Goal: Task Accomplishment & Management: Manage account settings

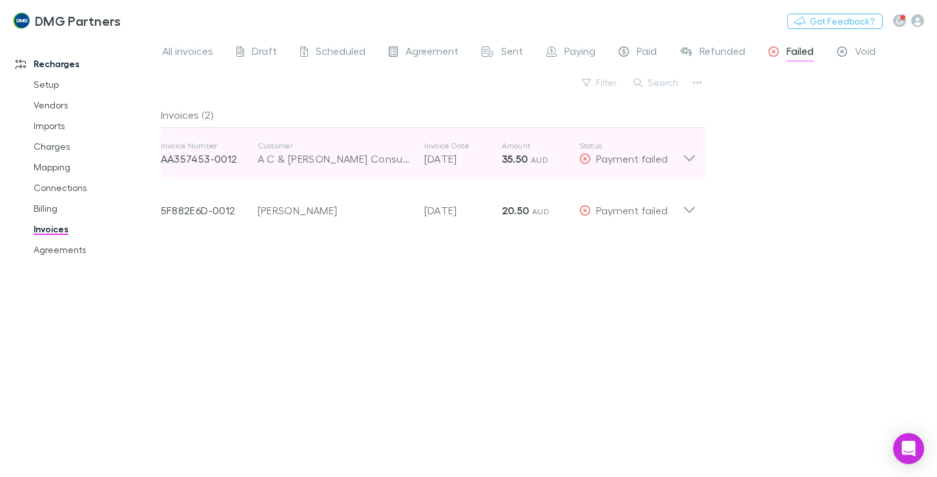
click at [691, 154] on icon at bounding box center [690, 154] width 14 height 26
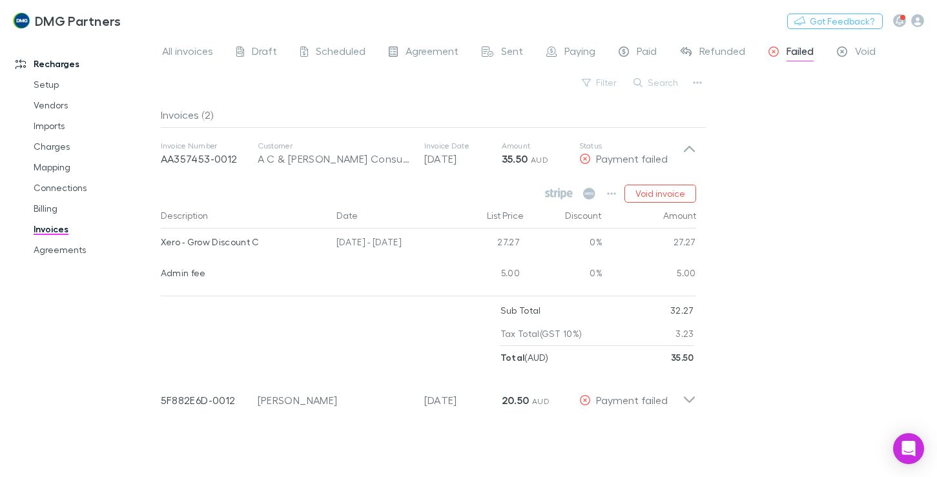
click at [816, 168] on div "All invoices Draft Scheduled Agreement Sent Paying Paid Refunded Failed Void Fi…" at bounding box center [549, 256] width 776 height 441
click at [116, 352] on div "Recharges Setup Vendors Imports Charges Mapping Connections Billing Invoices Ag…" at bounding box center [85, 254] width 171 height 426
drag, startPoint x: 833, startPoint y: 218, endPoint x: 797, endPoint y: 213, distance: 35.9
click at [830, 218] on div "All invoices Draft Scheduled Agreement Sent Paying Paid Refunded Failed Void Fi…" at bounding box center [549, 256] width 776 height 441
click at [557, 193] on icon at bounding box center [559, 194] width 28 height 12
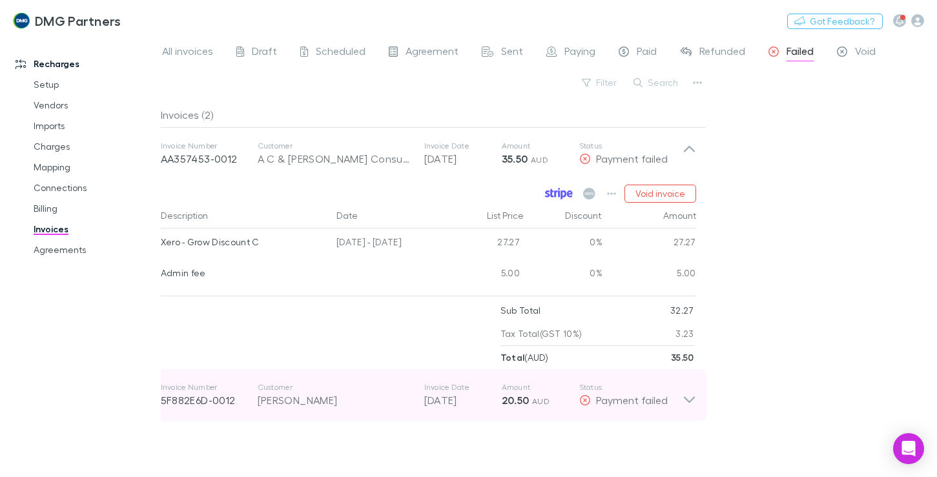
click at [685, 398] on icon at bounding box center [688, 400] width 11 height 6
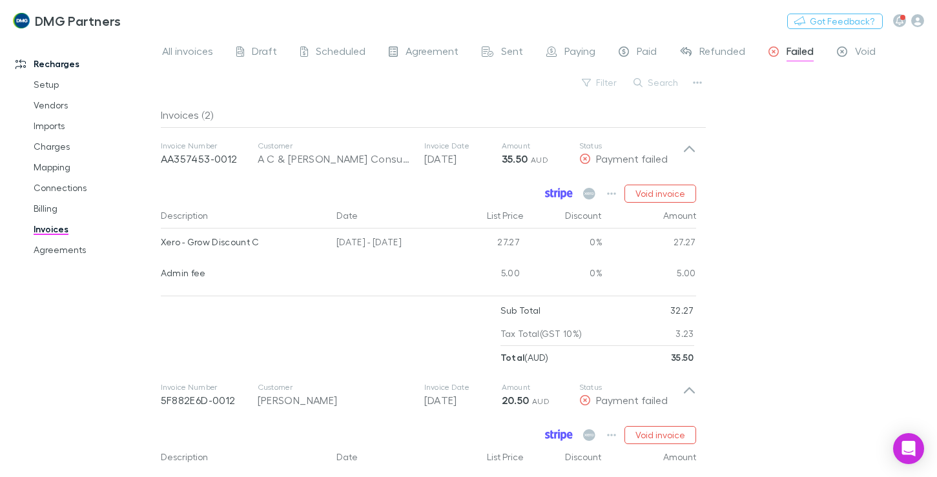
click at [566, 433] on icon at bounding box center [564, 436] width 6 height 9
click at [172, 54] on span "All invoices" at bounding box center [187, 53] width 51 height 17
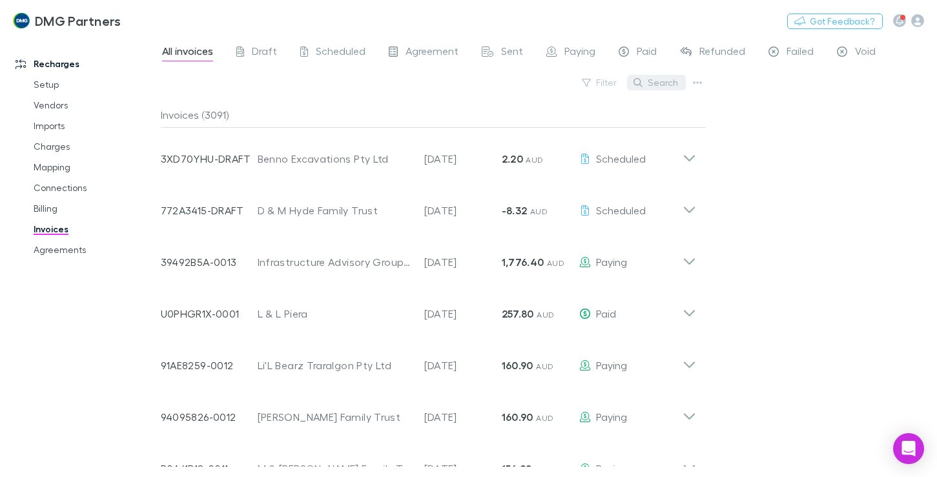
click at [667, 84] on button "Search" at bounding box center [656, 83] width 59 height 16
click at [640, 88] on input "text" at bounding box center [634, 83] width 65 height 18
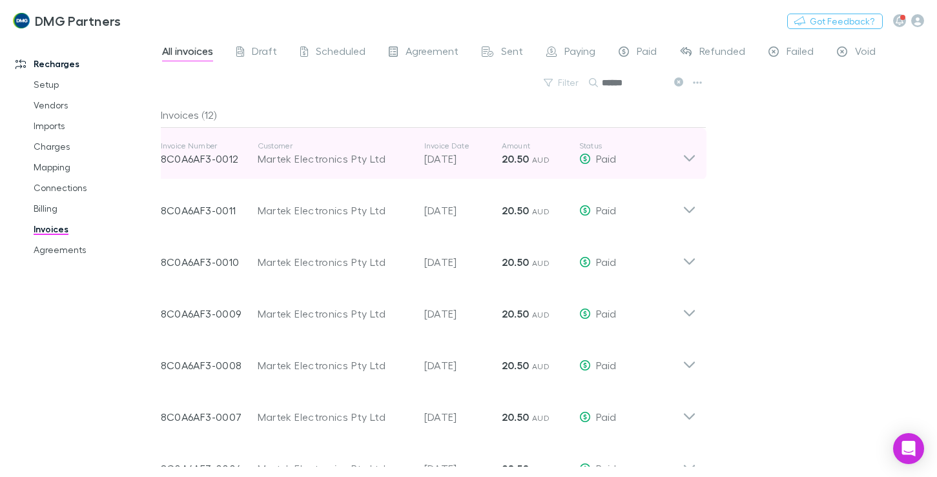
click at [696, 157] on icon at bounding box center [690, 154] width 14 height 26
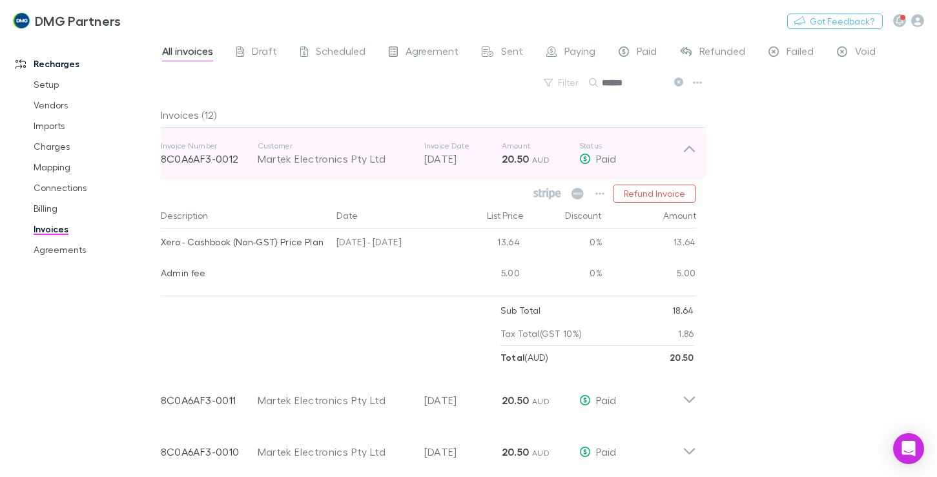
click at [688, 151] on icon at bounding box center [690, 154] width 14 height 26
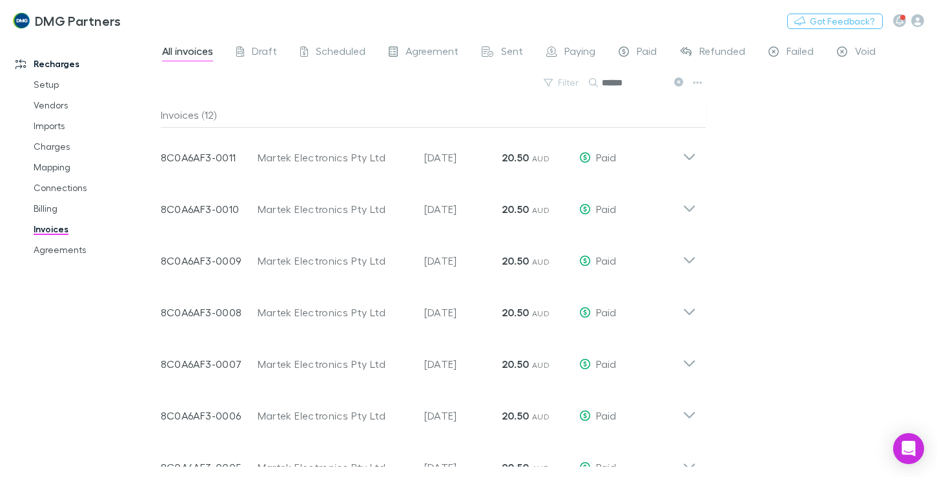
scroll to position [23, 0]
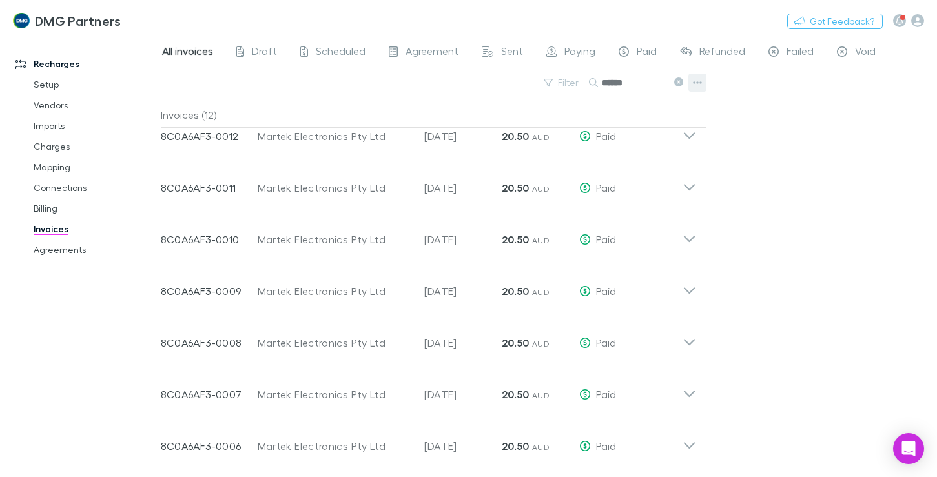
click at [694, 85] on icon "button" at bounding box center [697, 83] width 9 height 10
click at [808, 241] on div at bounding box center [468, 238] width 937 height 477
click at [179, 49] on span "All invoices" at bounding box center [187, 53] width 51 height 17
drag, startPoint x: 643, startPoint y: 81, endPoint x: 585, endPoint y: 78, distance: 58.2
click at [585, 78] on div "Filter Search ******" at bounding box center [434, 88] width 546 height 28
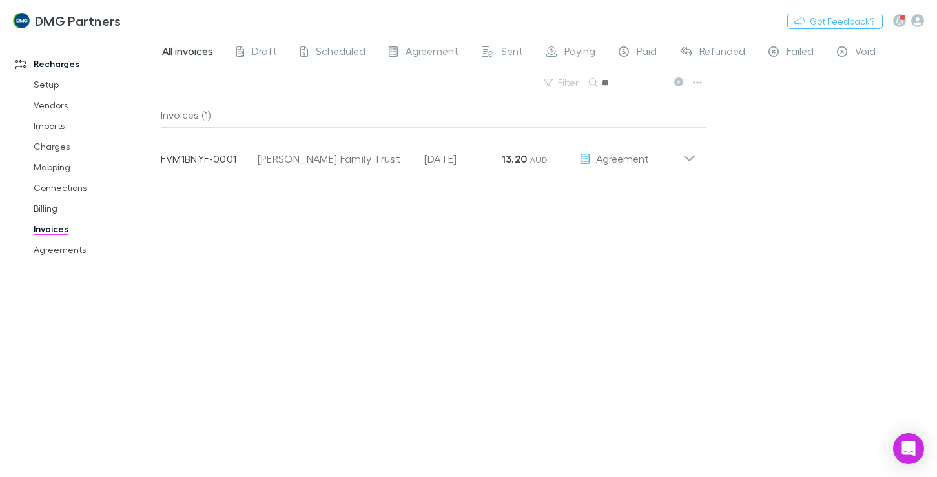
type input "*"
type input "*******"
drag, startPoint x: 754, startPoint y: 140, endPoint x: 723, endPoint y: 134, distance: 30.9
click at [751, 141] on div "All invoices Draft Scheduled Agreement Sent Paying Paid Refunded Failed Void Fi…" at bounding box center [549, 256] width 776 height 441
drag, startPoint x: 645, startPoint y: 81, endPoint x: 598, endPoint y: 81, distance: 46.5
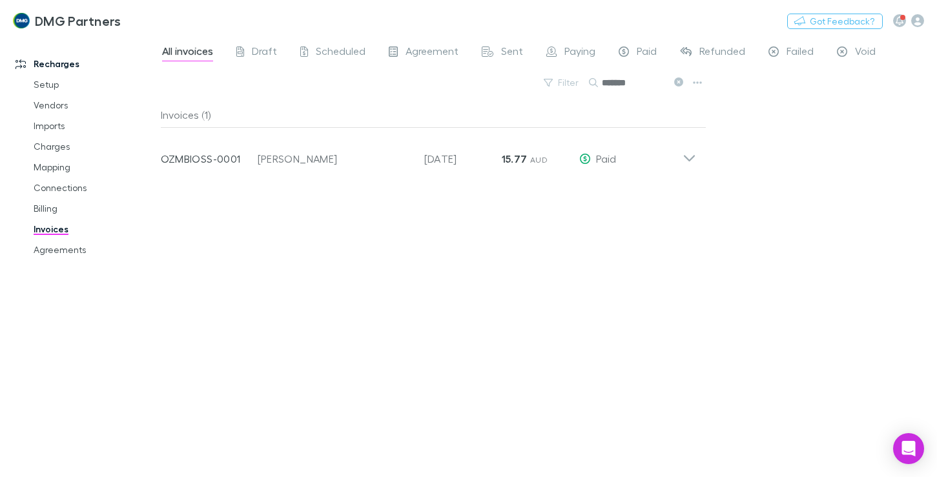
click at [598, 81] on div "*******" at bounding box center [637, 83] width 97 height 16
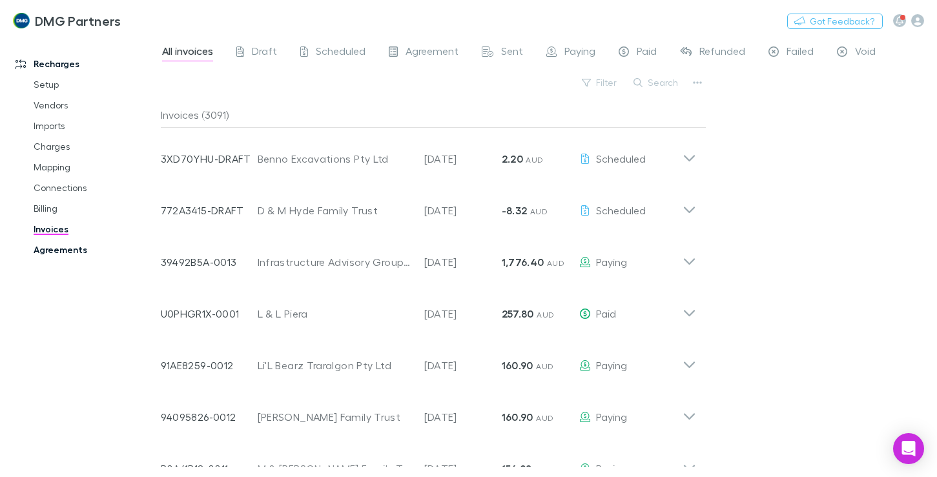
click at [58, 247] on link "Agreements" at bounding box center [94, 250] width 147 height 21
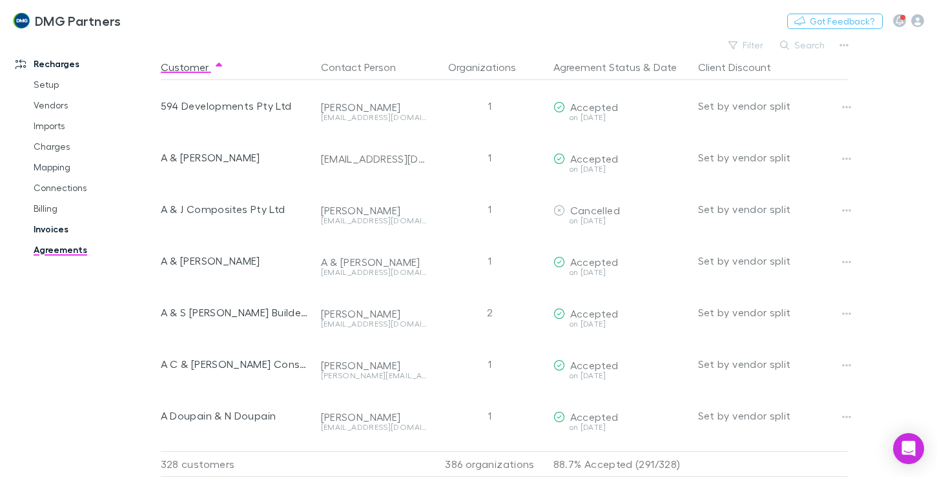
drag, startPoint x: 44, startPoint y: 249, endPoint x: 55, endPoint y: 237, distance: 16.0
click at [44, 249] on link "Agreements" at bounding box center [94, 250] width 147 height 21
click at [807, 45] on button "Search" at bounding box center [803, 45] width 59 height 16
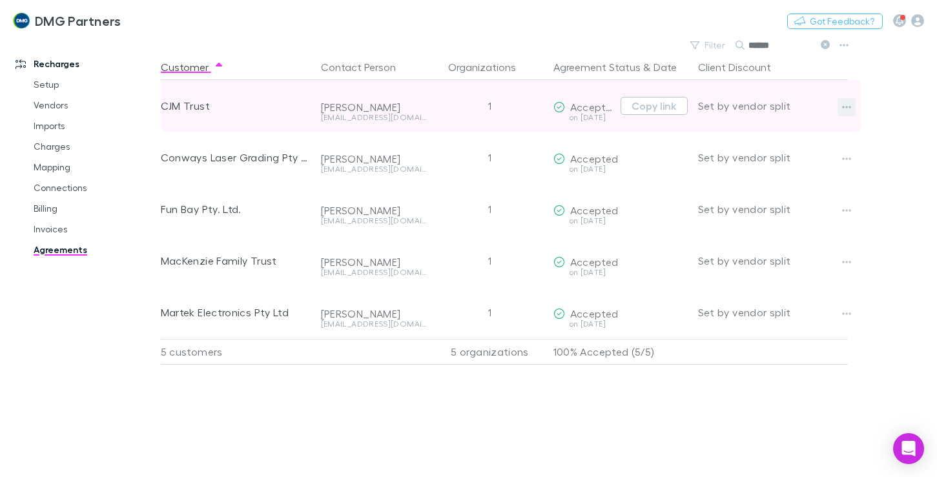
type input "******"
click at [846, 103] on icon "button" at bounding box center [846, 107] width 9 height 10
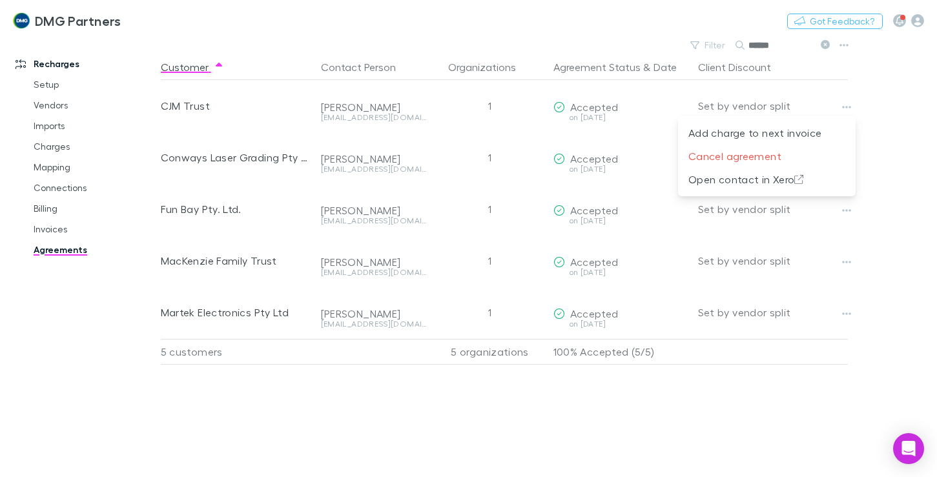
click at [883, 161] on div at bounding box center [468, 238] width 937 height 477
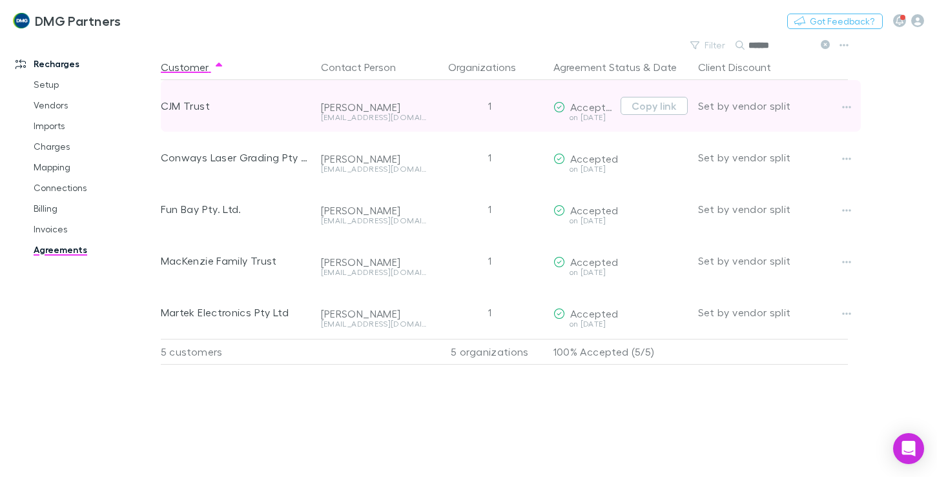
click at [199, 110] on div "CJM Trust" at bounding box center [236, 106] width 150 height 52
click at [183, 104] on div "CJM Trust" at bounding box center [236, 106] width 150 height 52
click at [650, 102] on button "Copy link" at bounding box center [654, 106] width 67 height 18
drag, startPoint x: 650, startPoint y: 105, endPoint x: 639, endPoint y: 105, distance: 11.6
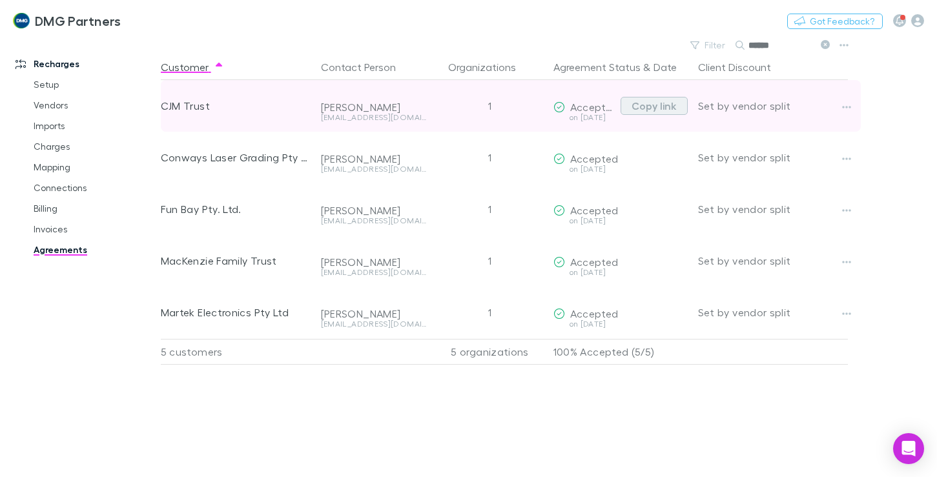
click at [639, 105] on button "Copy link" at bounding box center [654, 106] width 67 height 18
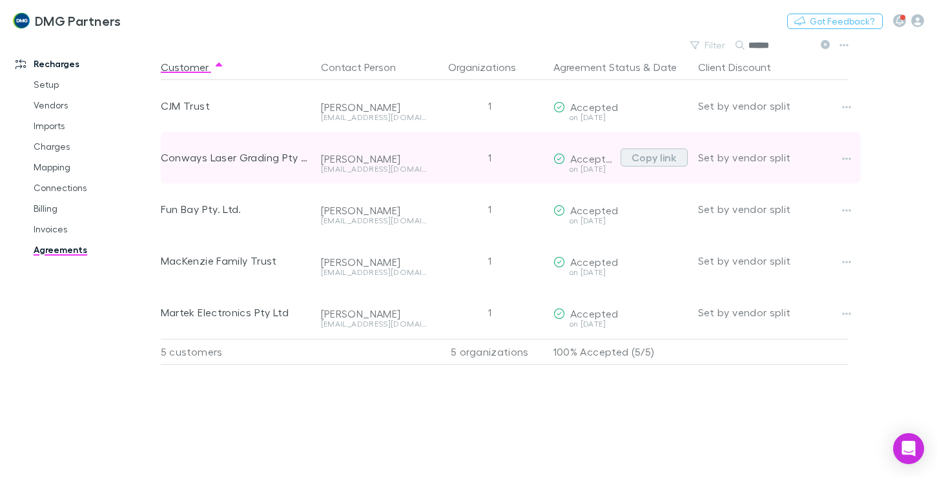
click at [654, 156] on button "Copy link" at bounding box center [654, 158] width 67 height 18
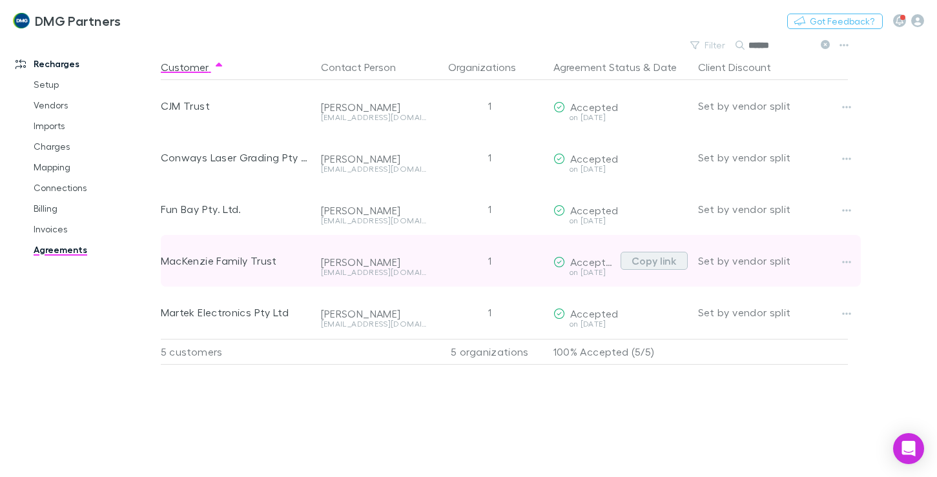
click at [660, 264] on button "Copy link" at bounding box center [654, 261] width 67 height 18
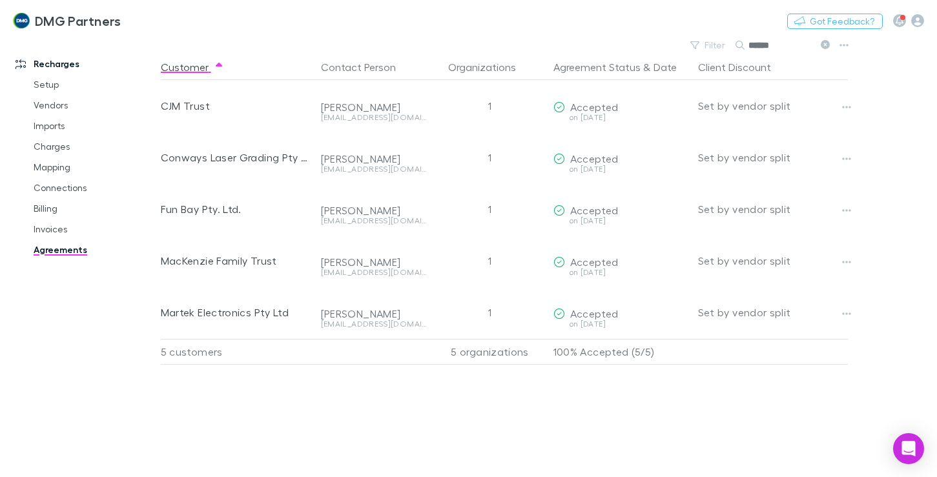
drag, startPoint x: 649, startPoint y: 309, endPoint x: 633, endPoint y: 343, distance: 37.0
click at [633, 343] on p "100% Accepted (5/5)" at bounding box center [621, 352] width 134 height 25
drag, startPoint x: 633, startPoint y: 343, endPoint x: 703, endPoint y: 358, distance: 71.5
click at [711, 364] on div at bounding box center [770, 352] width 155 height 26
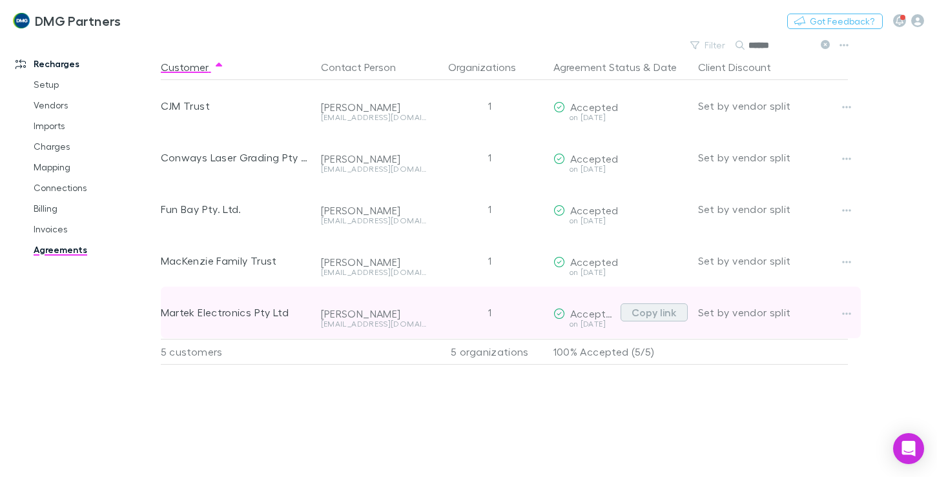
click at [653, 313] on button "Copy link" at bounding box center [654, 313] width 67 height 18
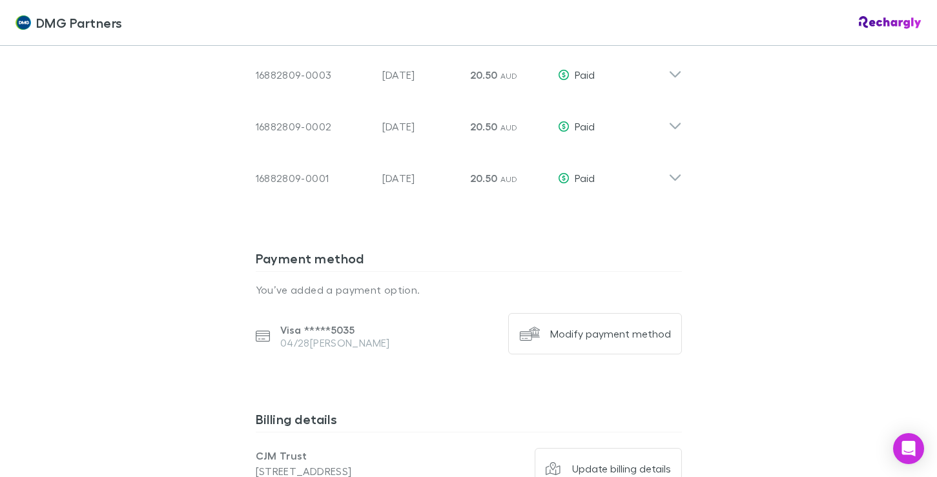
scroll to position [1356, 0]
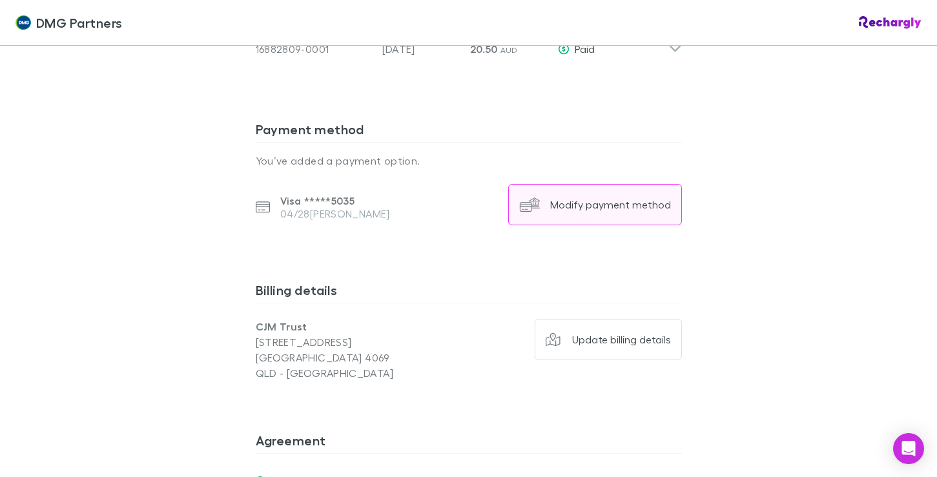
click at [594, 198] on div "Modify payment method" at bounding box center [610, 204] width 121 height 13
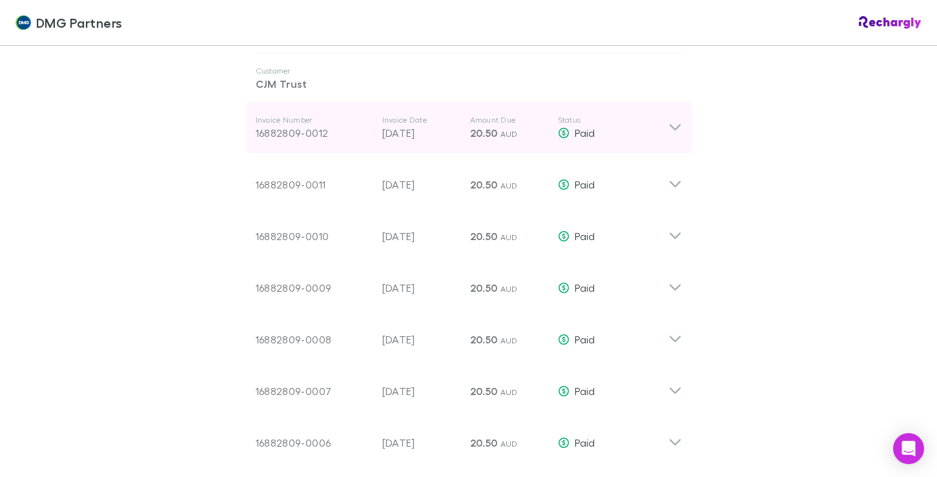
scroll to position [695, 0]
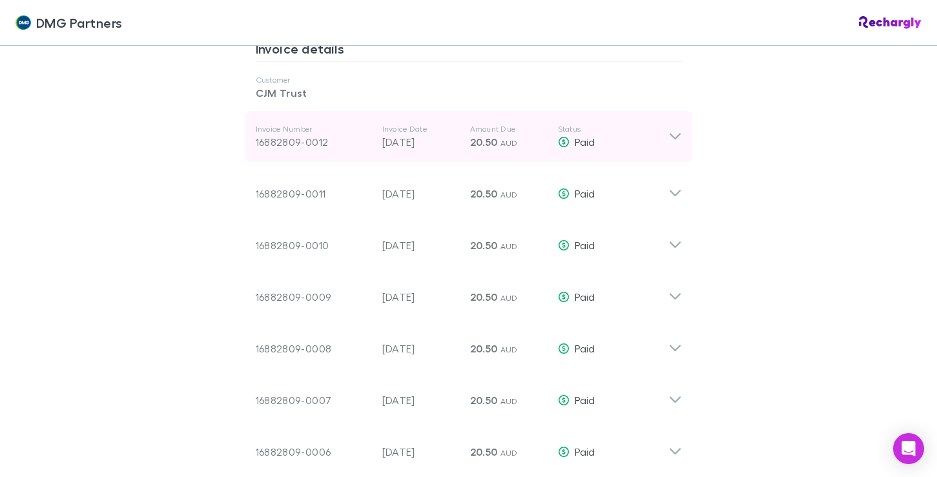
click at [670, 129] on icon at bounding box center [676, 137] width 14 height 16
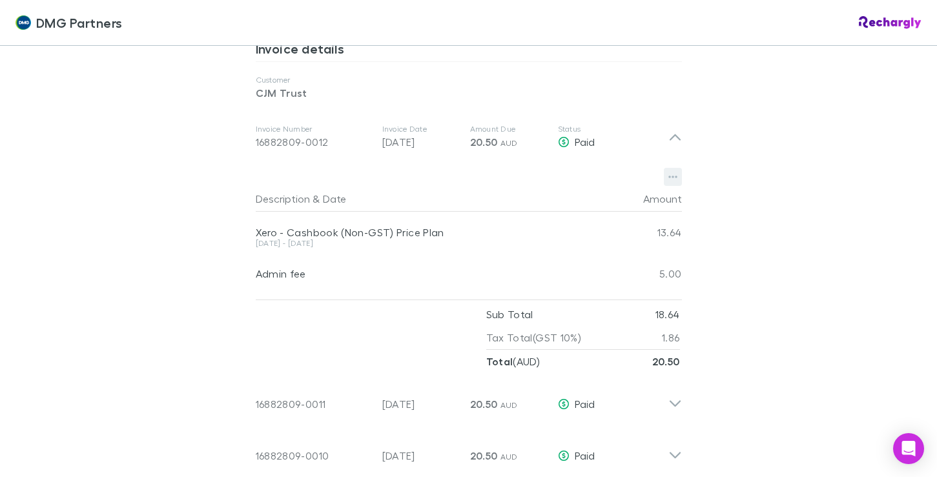
click at [669, 176] on icon "button" at bounding box center [673, 177] width 9 height 3
drag, startPoint x: 742, startPoint y: 162, endPoint x: 702, endPoint y: 160, distance: 40.1
click at [736, 162] on div at bounding box center [468, 238] width 937 height 477
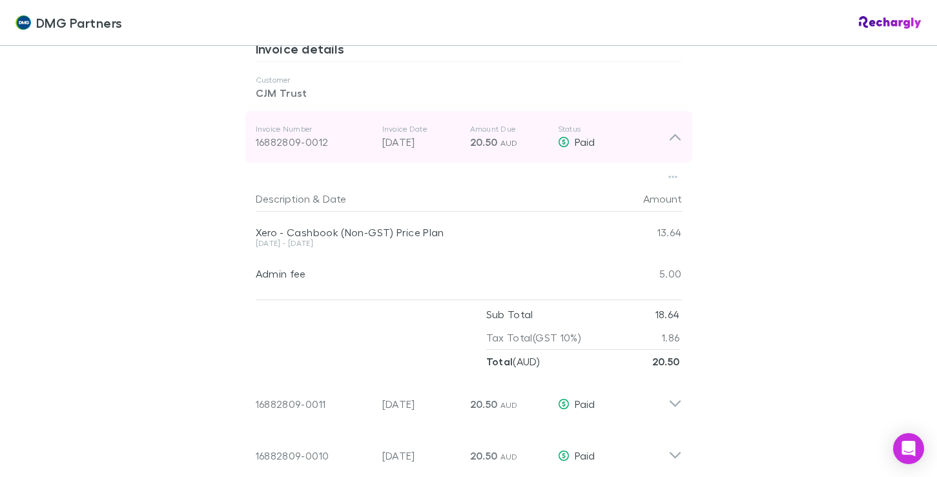
click at [671, 129] on icon at bounding box center [676, 137] width 14 height 16
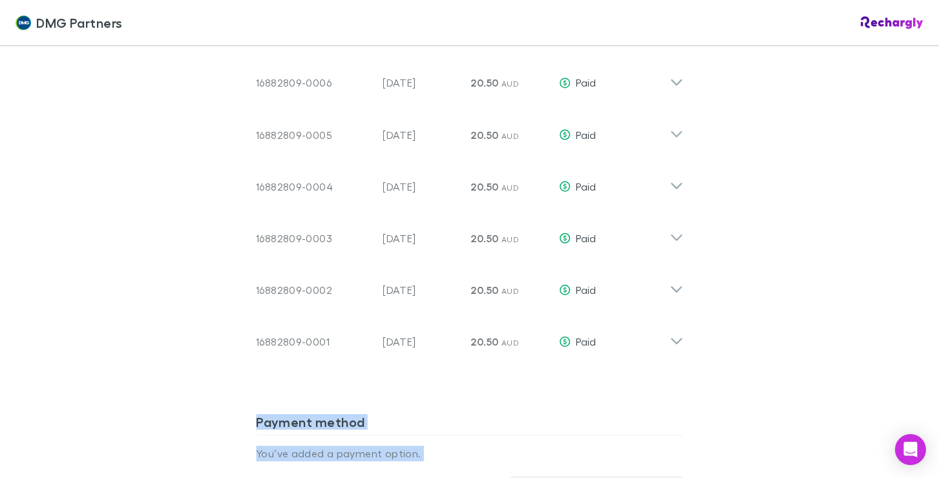
scroll to position [1535, 0]
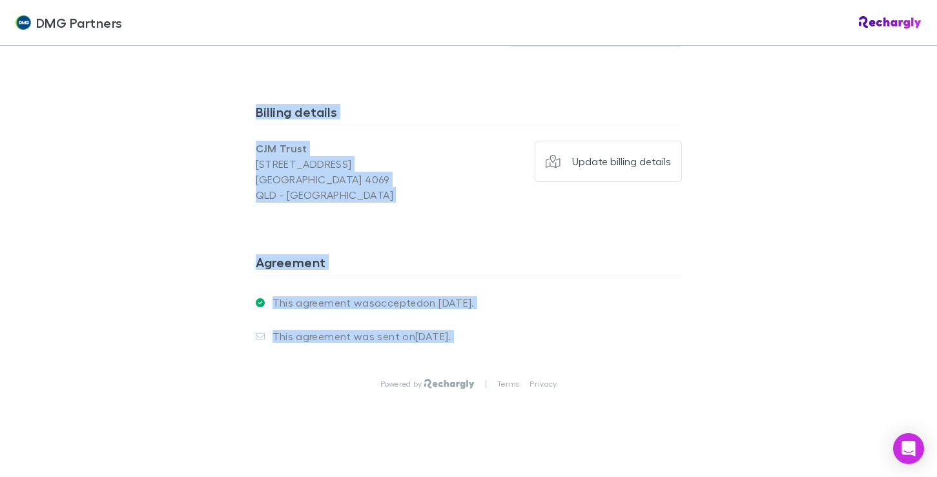
drag, startPoint x: 178, startPoint y: 424, endPoint x: -118, endPoint y: 707, distance: 409.3
click at [0, 477] on html "DMG Partners DMG Partners Software subscriptions agreement DMG Partners has par…" at bounding box center [468, 238] width 937 height 477
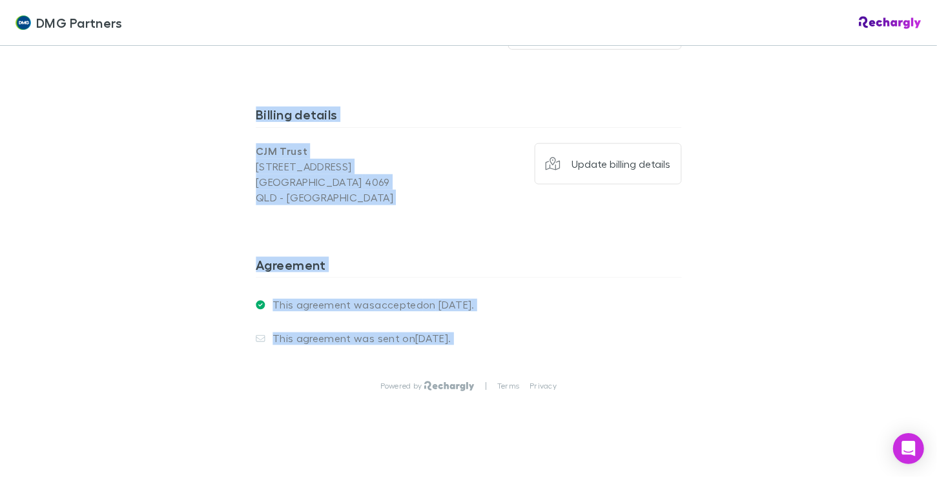
scroll to position [1533, 0]
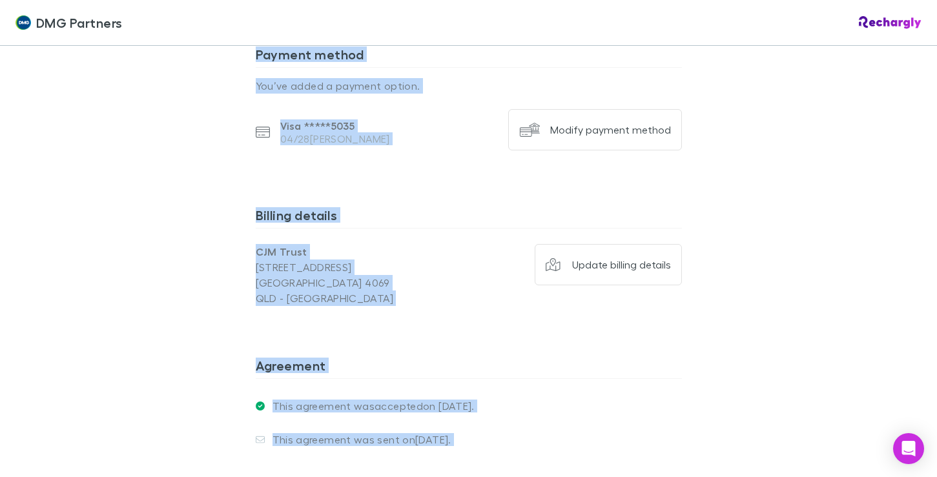
scroll to position [1341, 0]
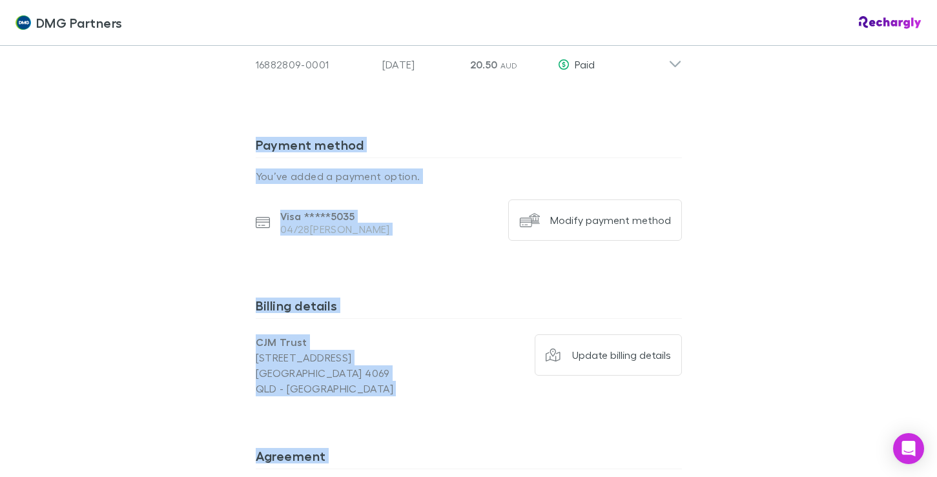
click at [537, 158] on div at bounding box center [469, 163] width 426 height 11
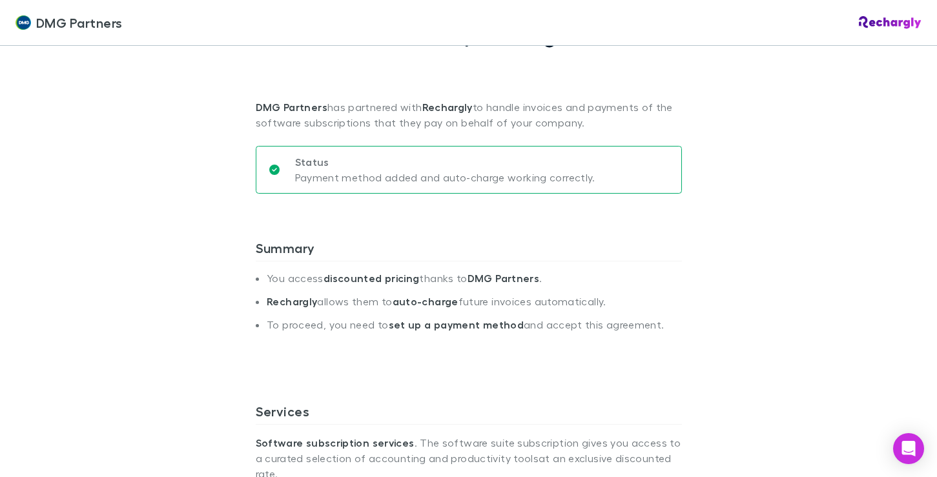
scroll to position [0, 0]
